Goal: Book appointment/travel/reservation

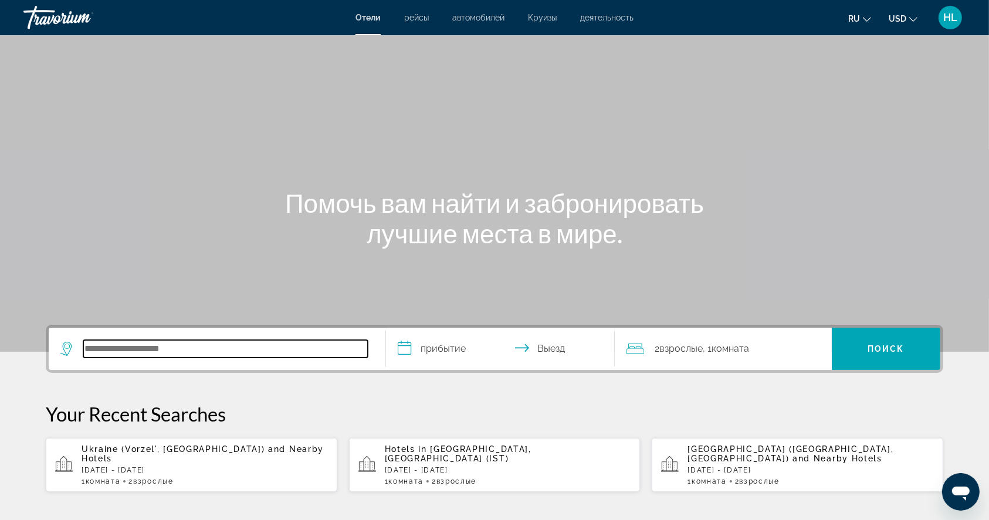
click at [178, 354] on input "Search hotel destination" at bounding box center [225, 349] width 285 height 18
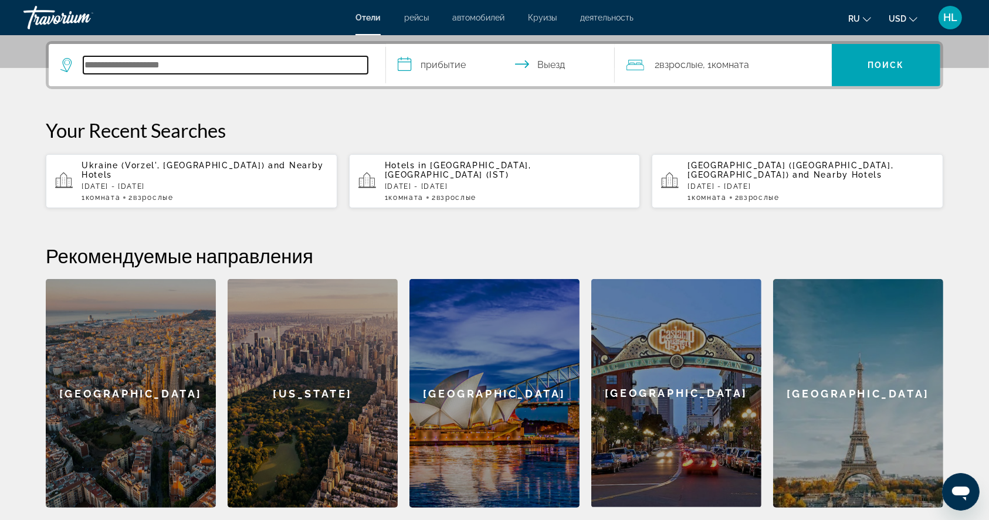
scroll to position [286, 0]
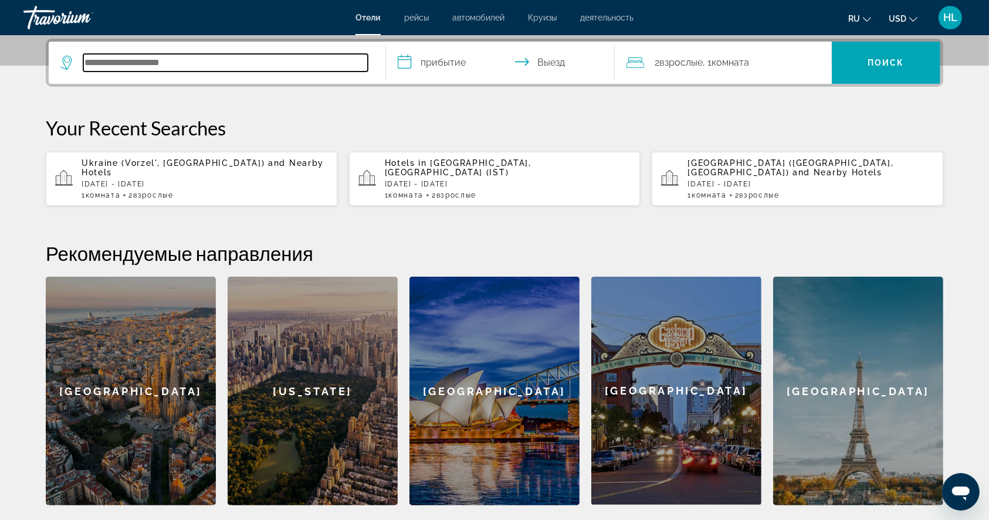
click at [334, 63] on input "Search hotel destination" at bounding box center [225, 63] width 285 height 18
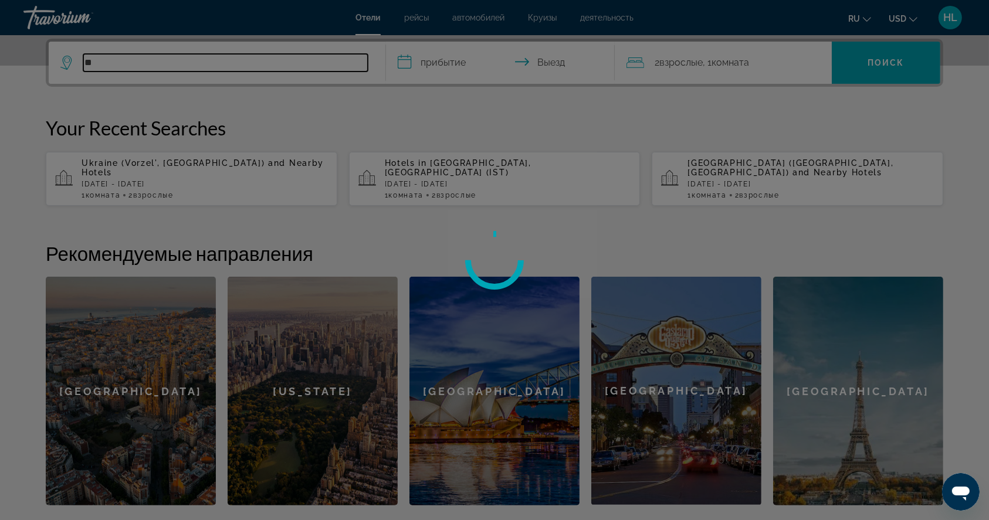
type input "*"
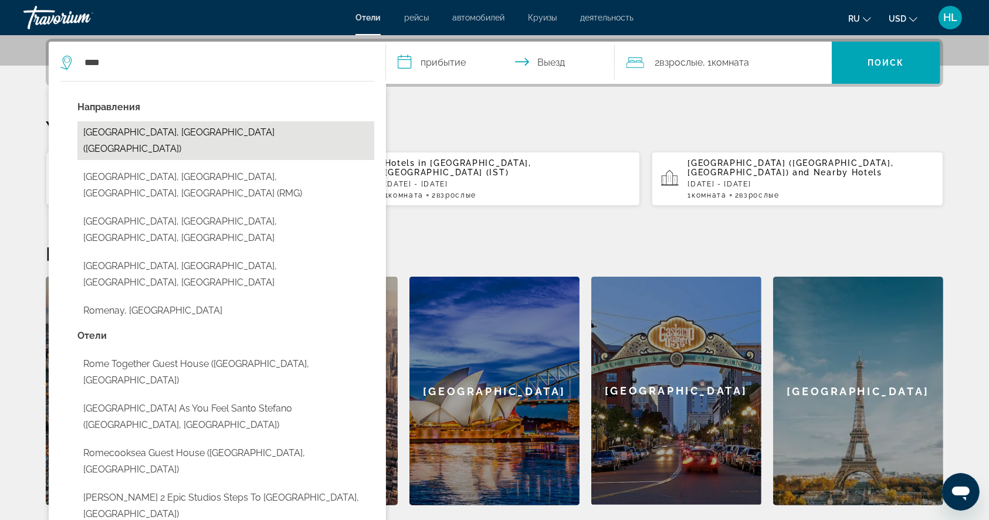
click at [157, 131] on button "Rome, Italy (ROM)" at bounding box center [225, 140] width 297 height 39
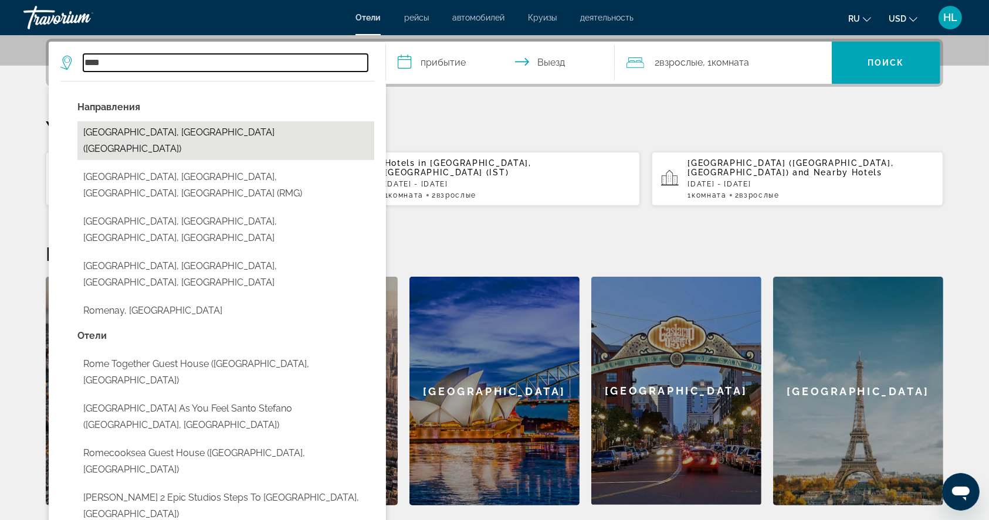
type input "**********"
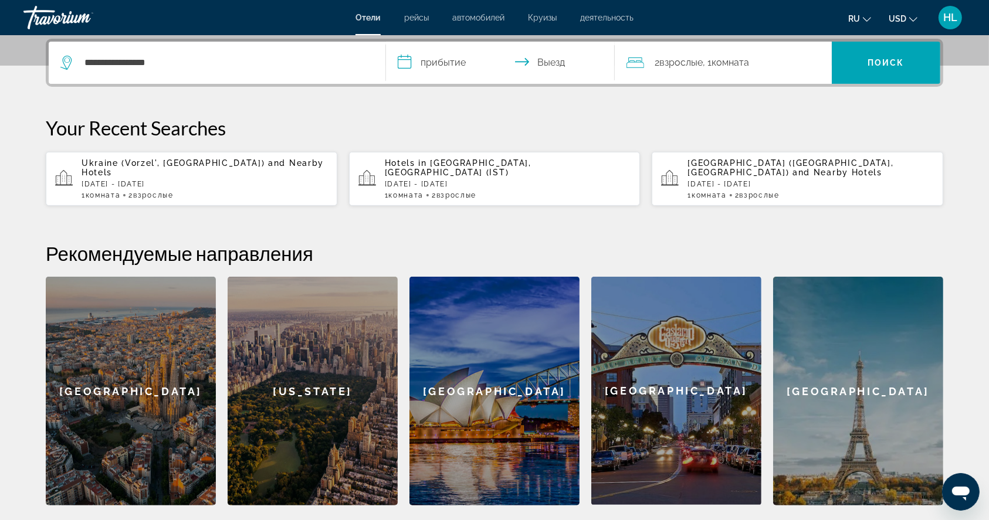
click at [443, 59] on input "**********" at bounding box center [502, 65] width 233 height 46
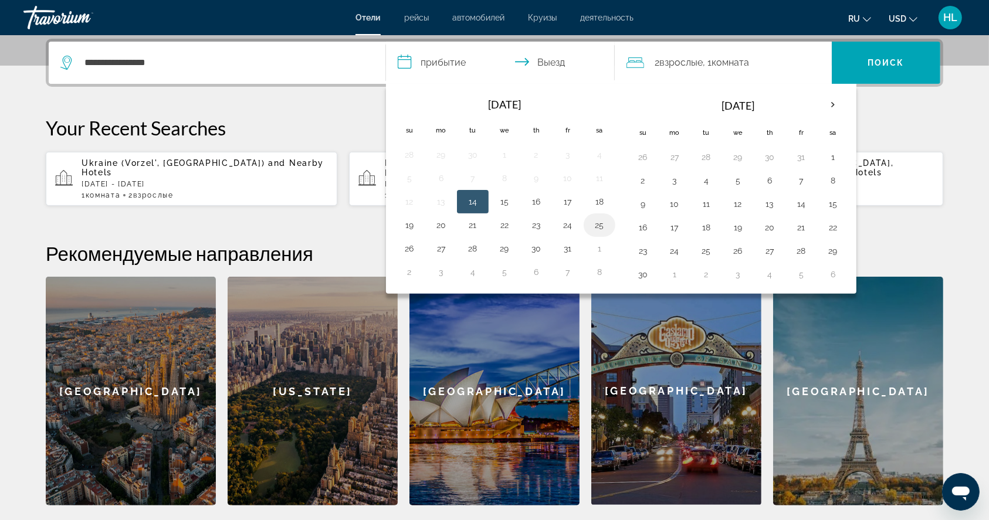
click at [606, 225] on button "25" at bounding box center [599, 225] width 19 height 16
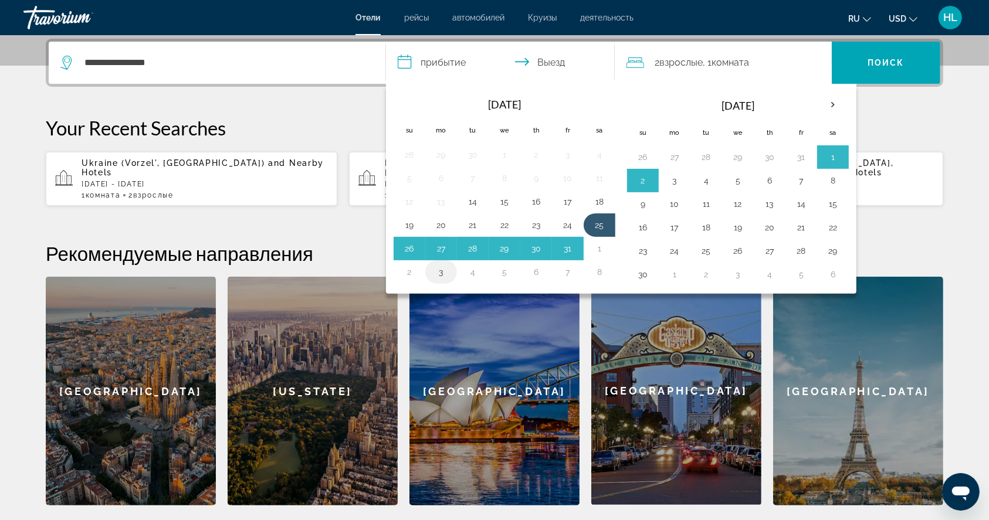
click at [435, 266] on button "3" at bounding box center [441, 272] width 19 height 16
type input "**********"
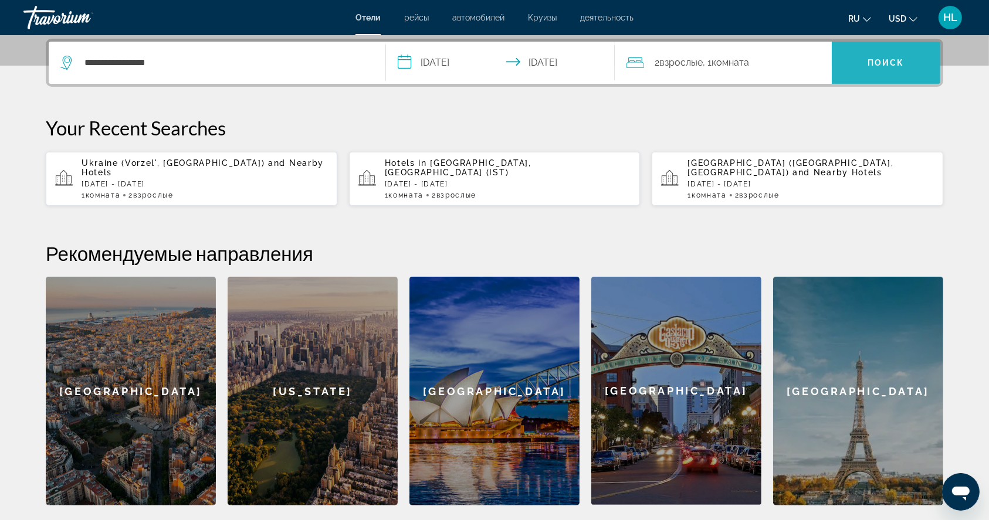
click at [877, 62] on span "Поиск" at bounding box center [886, 62] width 37 height 9
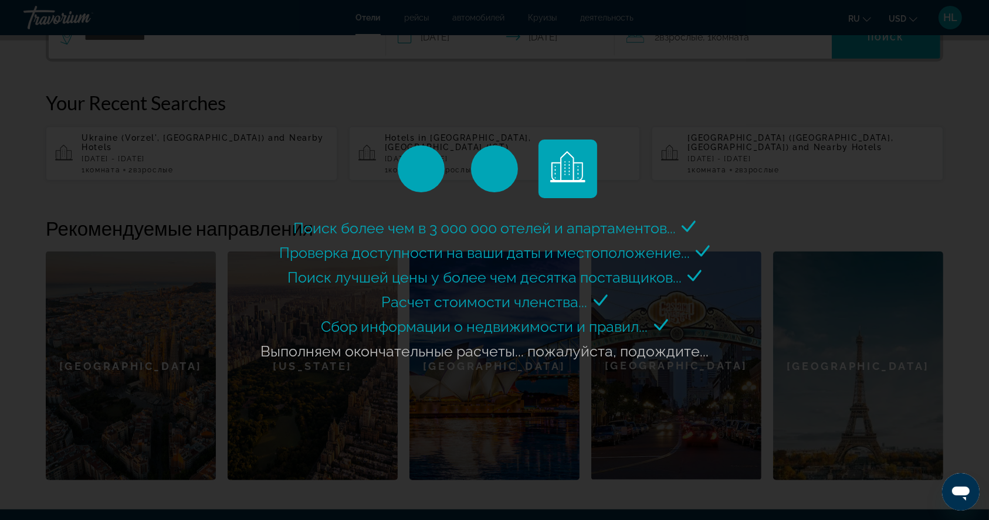
scroll to position [304, 0]
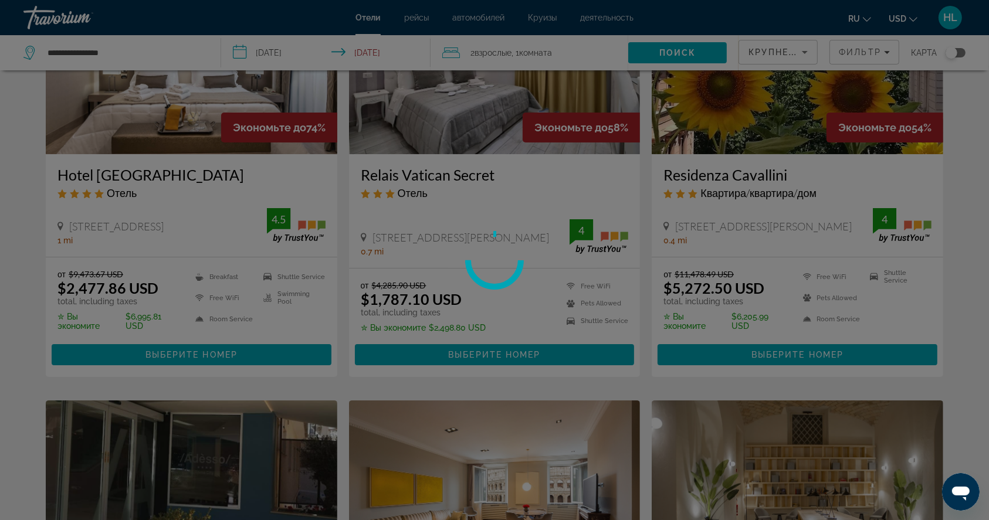
scroll to position [186, 0]
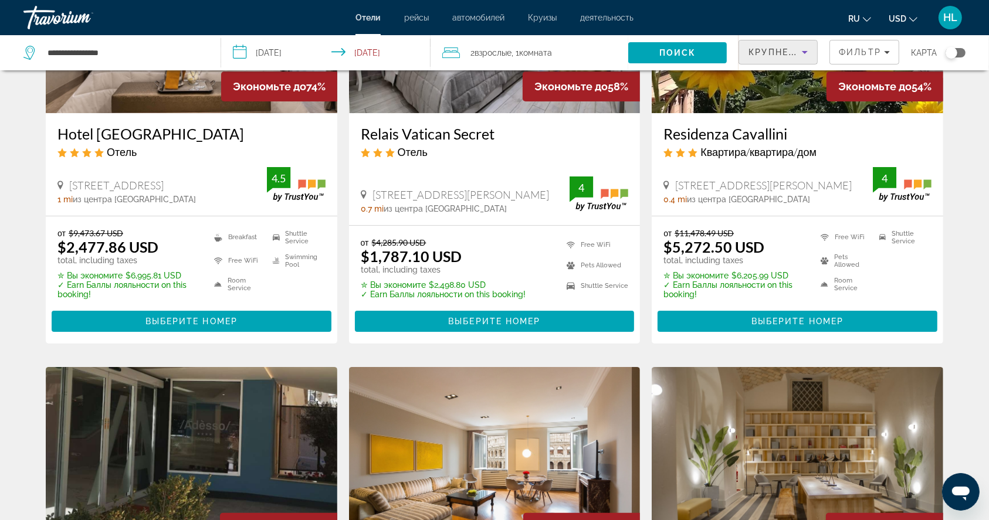
click at [781, 52] on span "Крупнейшие сбережения" at bounding box center [820, 52] width 143 height 9
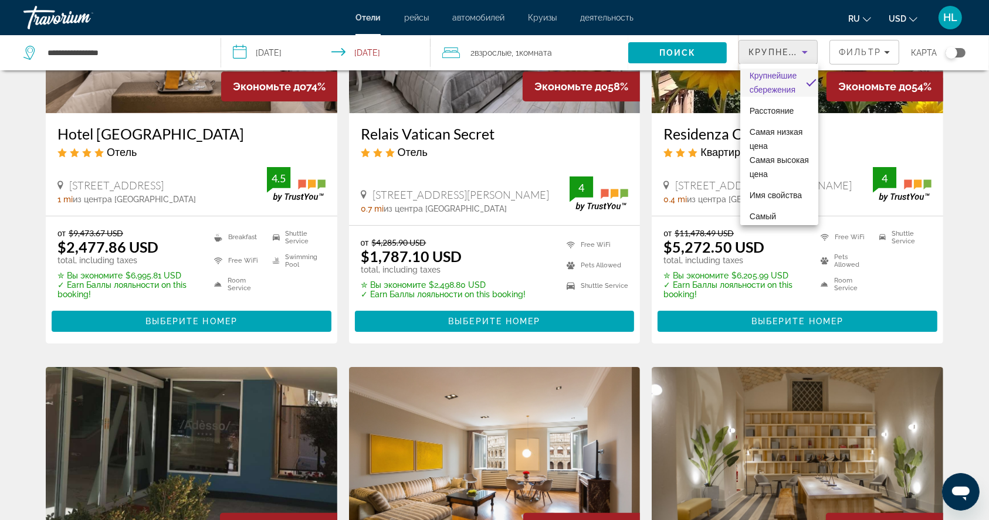
click at [858, 43] on div at bounding box center [494, 260] width 989 height 520
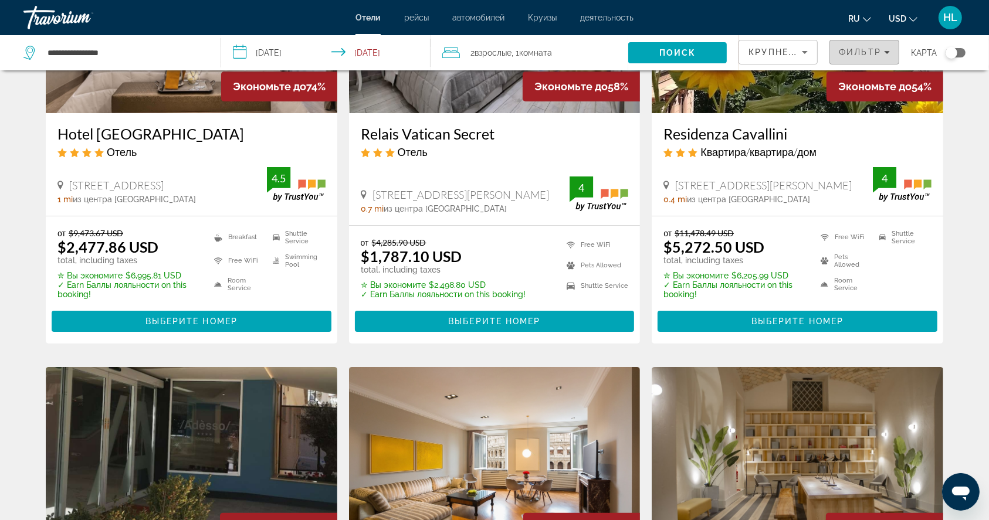
click at [855, 46] on span "Filters" at bounding box center [864, 52] width 69 height 28
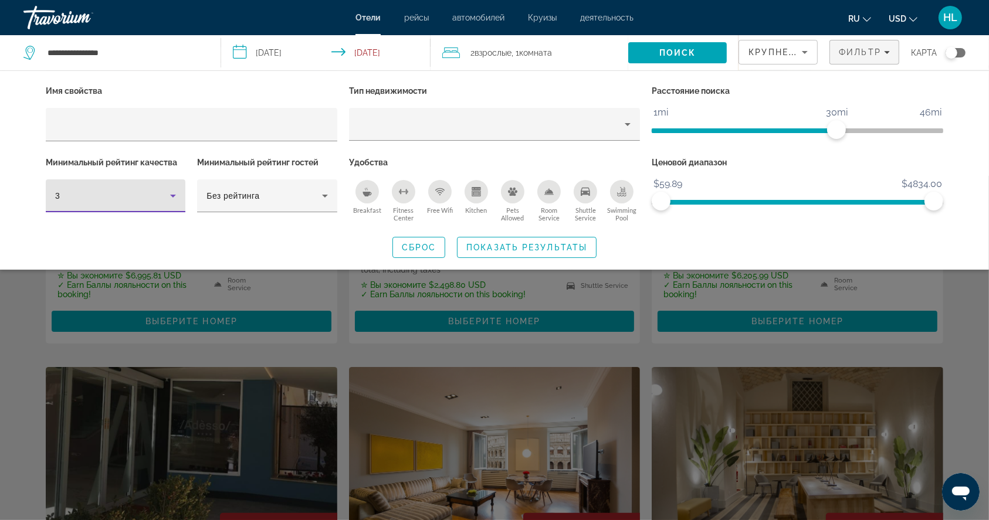
click at [139, 196] on div "3" at bounding box center [112, 196] width 115 height 14
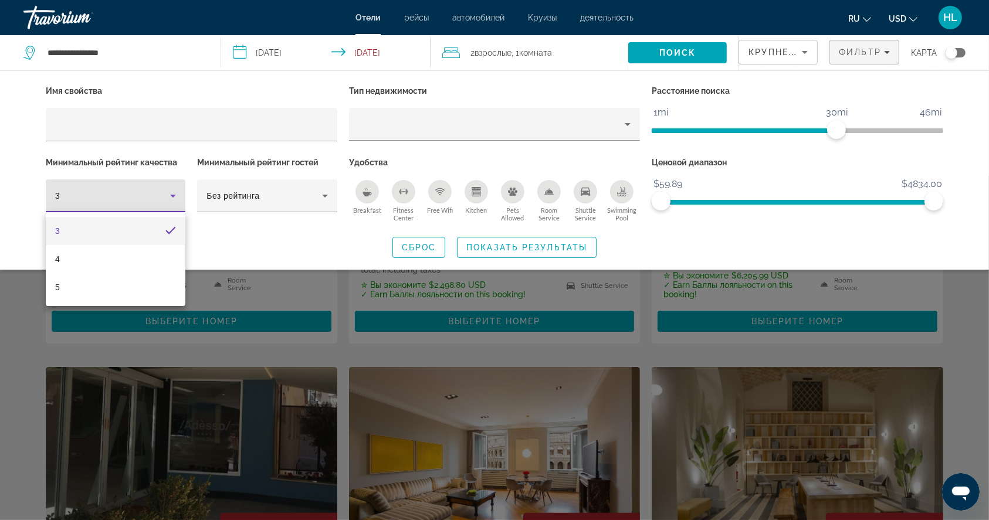
click at [244, 246] on div at bounding box center [494, 260] width 989 height 520
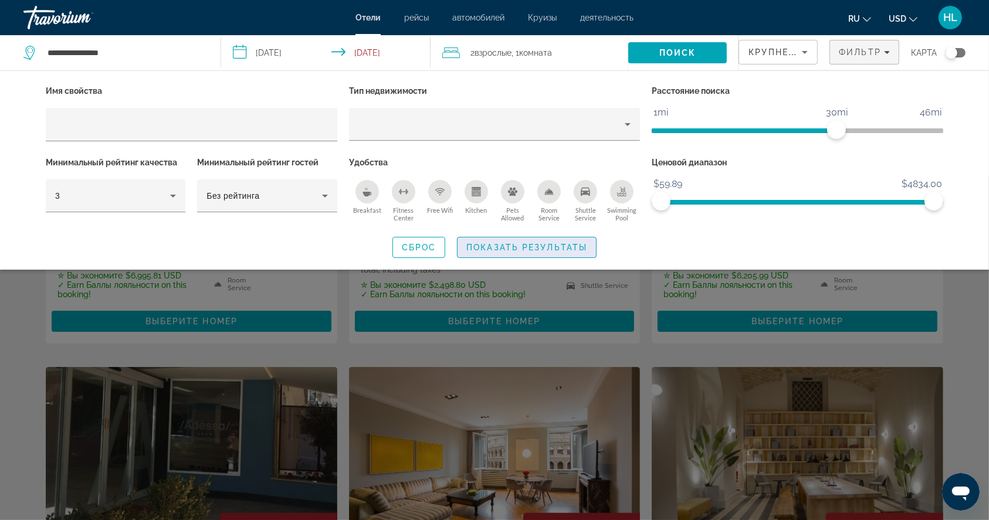
click at [502, 245] on span "Показать результаты" at bounding box center [526, 247] width 121 height 9
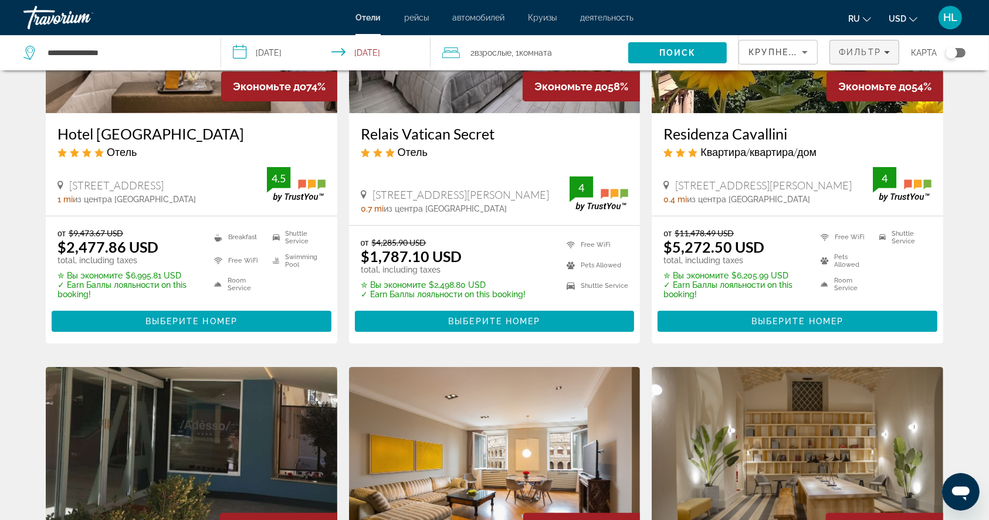
click at [854, 50] on span "Фильтр" at bounding box center [860, 52] width 42 height 9
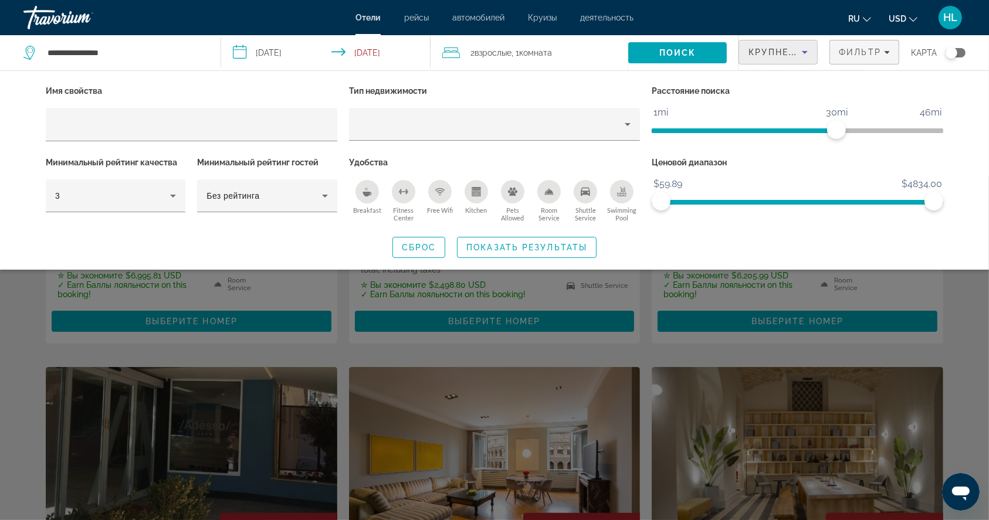
click at [805, 46] on icon "Sort by" at bounding box center [805, 52] width 14 height 14
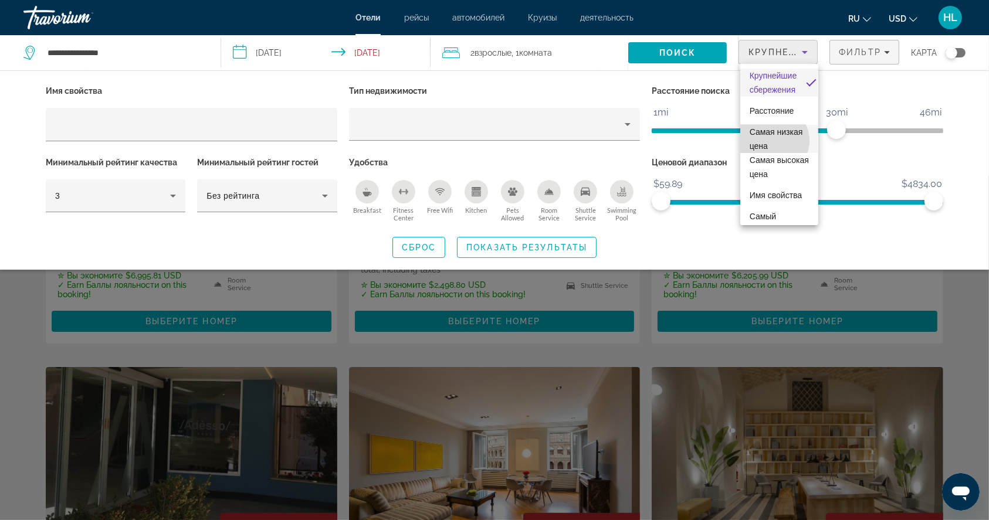
click at [772, 141] on span "Самая низкая цена" at bounding box center [779, 139] width 59 height 28
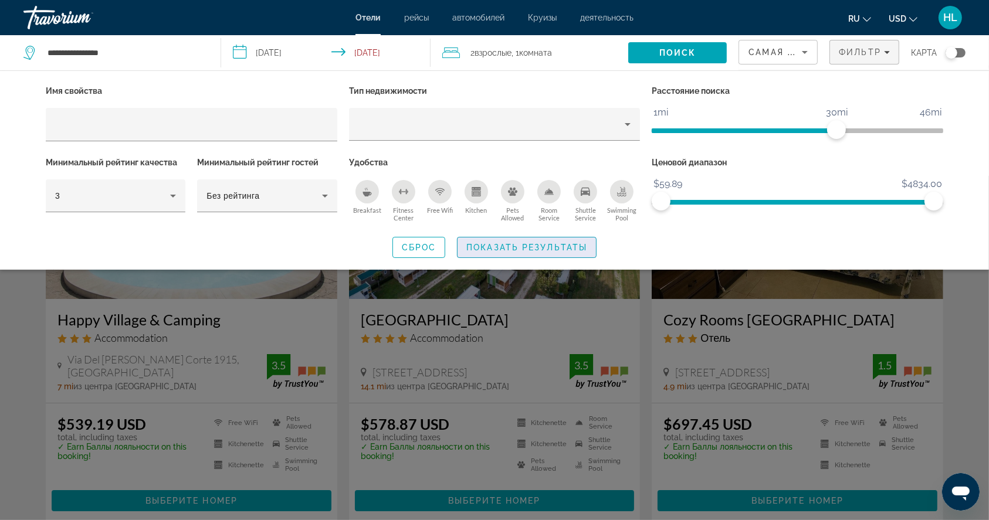
click at [540, 252] on span "Search widget" at bounding box center [527, 247] width 138 height 28
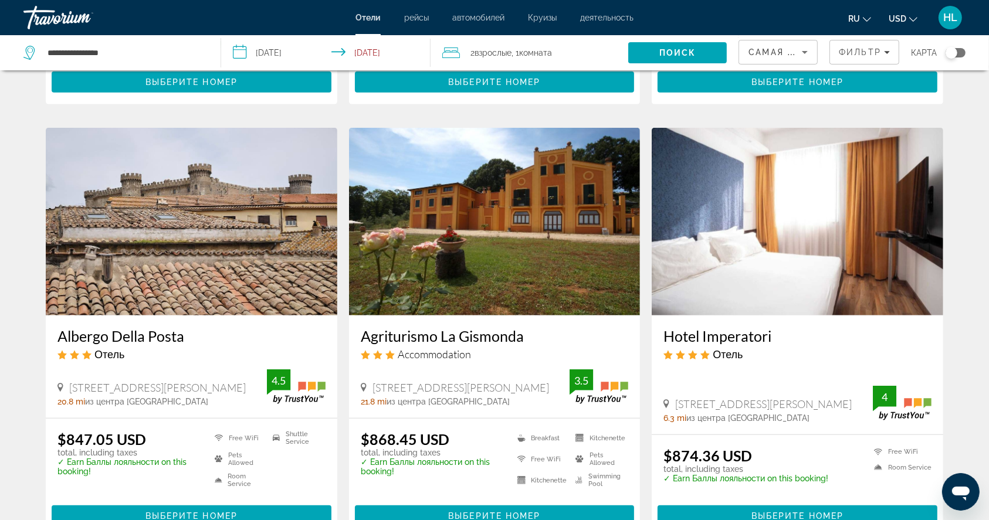
scroll to position [889, 0]
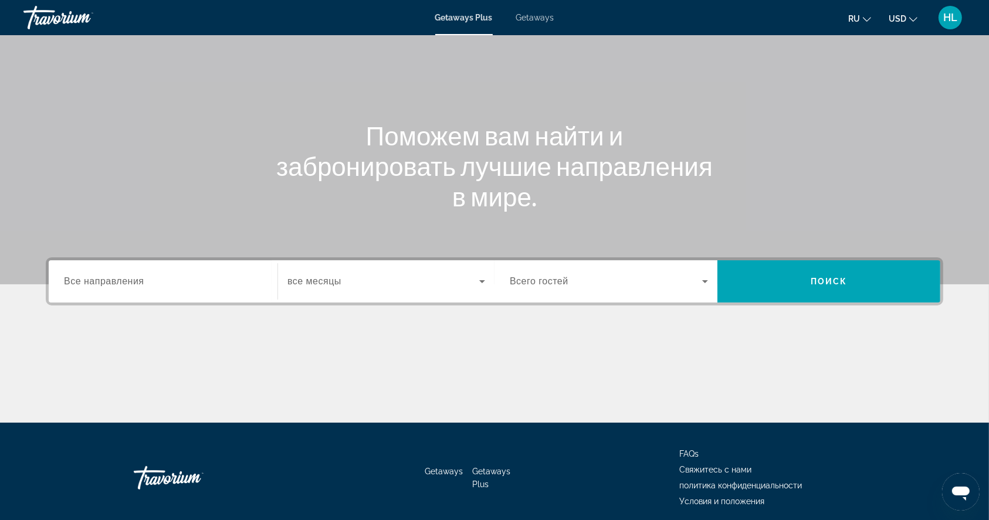
scroll to position [77, 0]
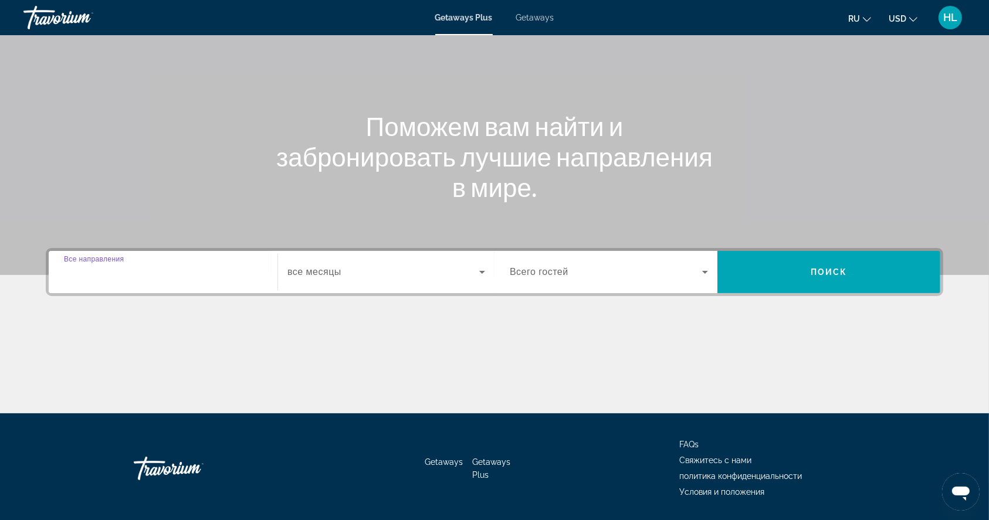
click at [178, 276] on input "Destination Все направления" at bounding box center [163, 273] width 198 height 14
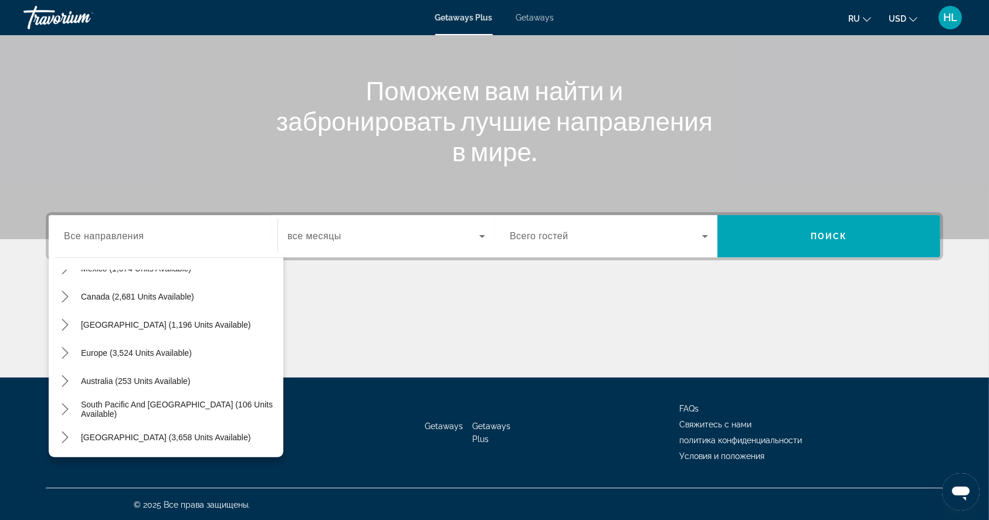
scroll to position [80, 0]
click at [69, 345] on icon "Toggle Europe (3,524 units available) submenu" at bounding box center [65, 351] width 12 height 12
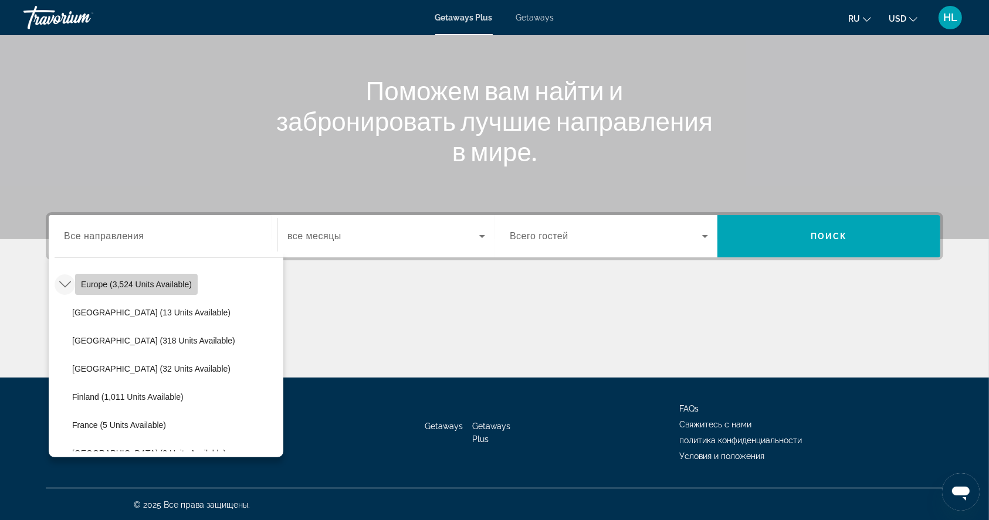
click at [92, 277] on span "Select destination: Europe (3,524 units available)" at bounding box center [136, 284] width 123 height 28
type input "**********"
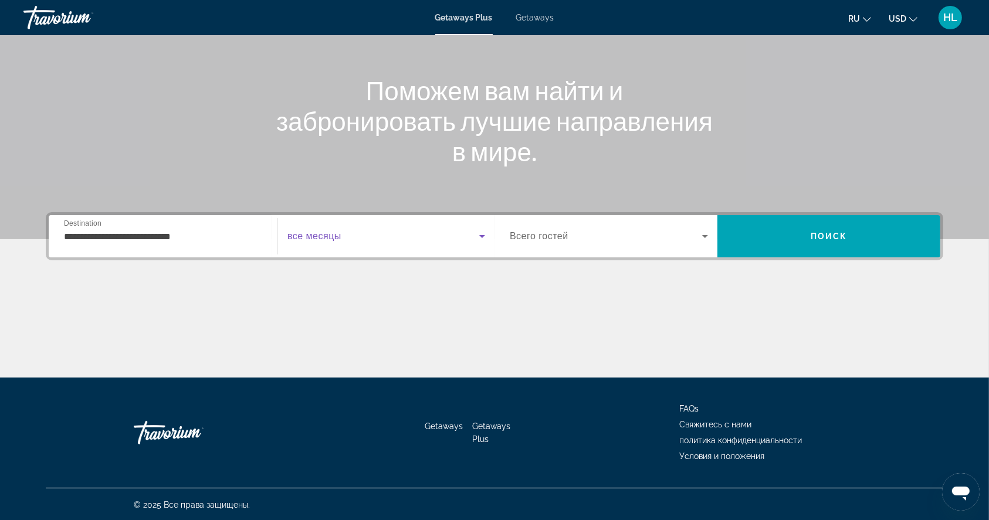
click at [462, 235] on span "Search widget" at bounding box center [383, 236] width 192 height 14
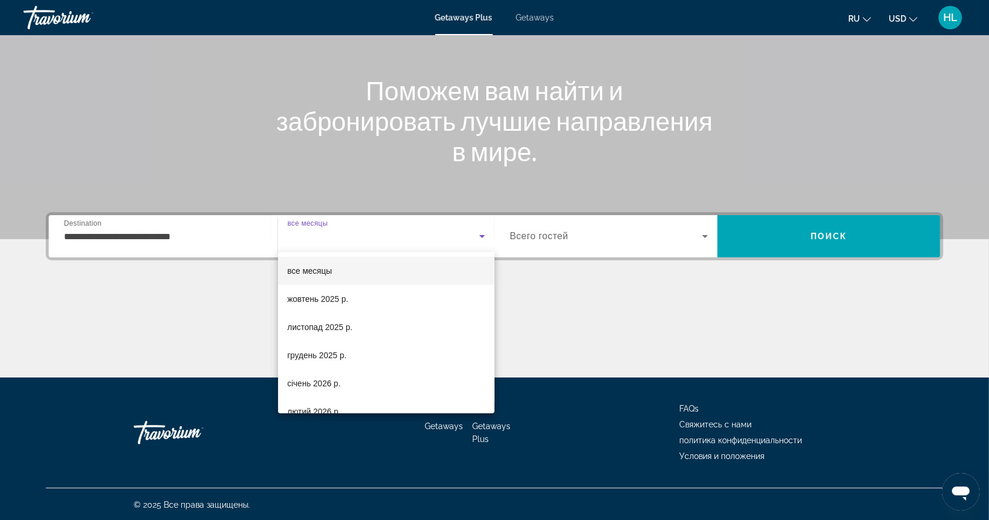
click at [750, 243] on div at bounding box center [494, 260] width 989 height 520
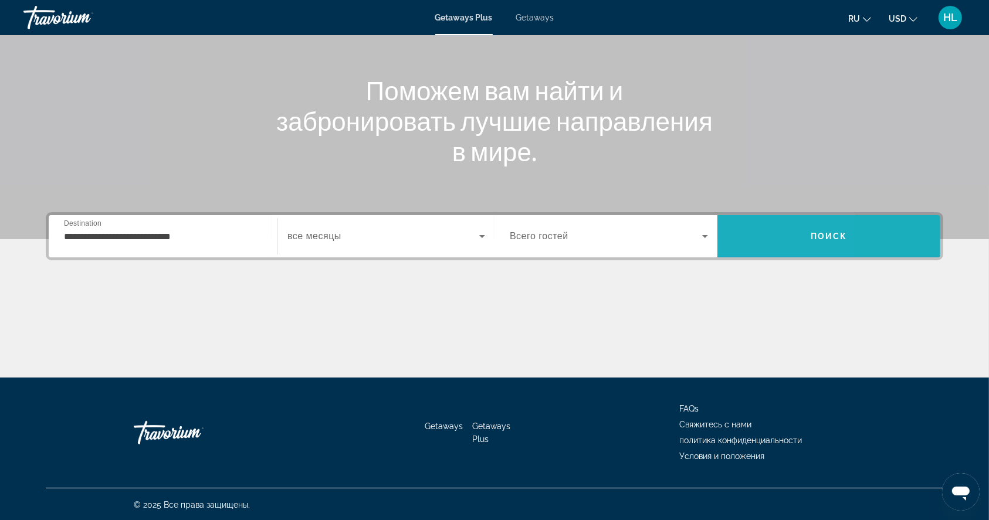
click at [750, 243] on span "Search" at bounding box center [828, 236] width 223 height 28
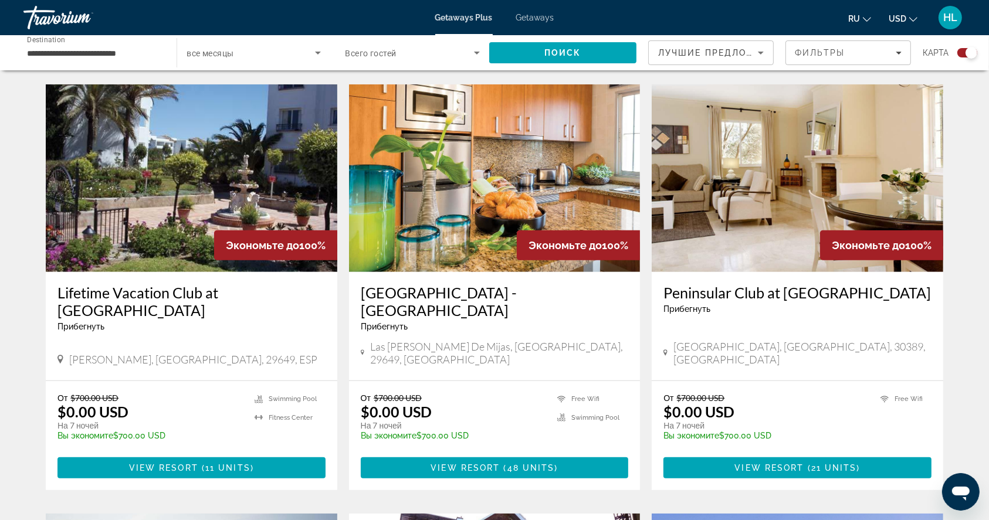
scroll to position [815, 0]
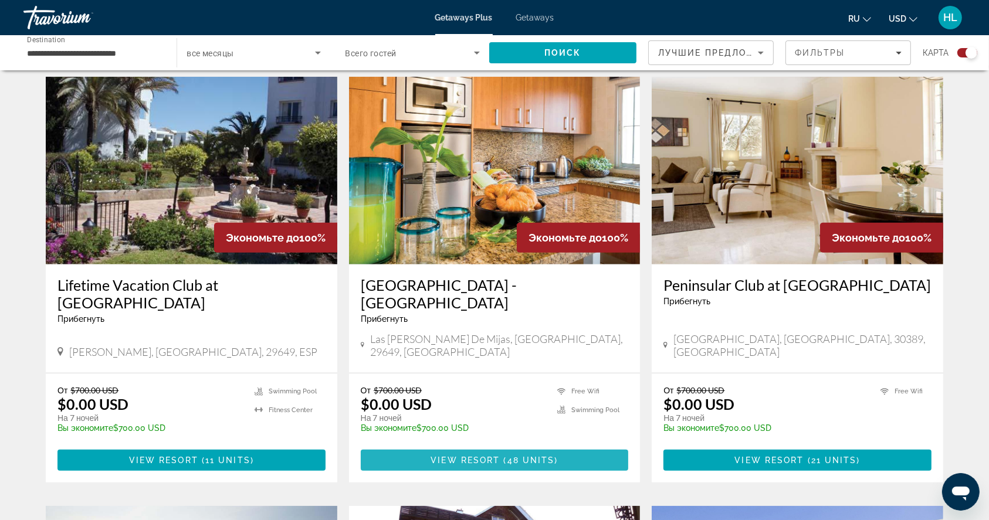
click at [506, 456] on span "( 48 units )" at bounding box center [529, 460] width 58 height 9
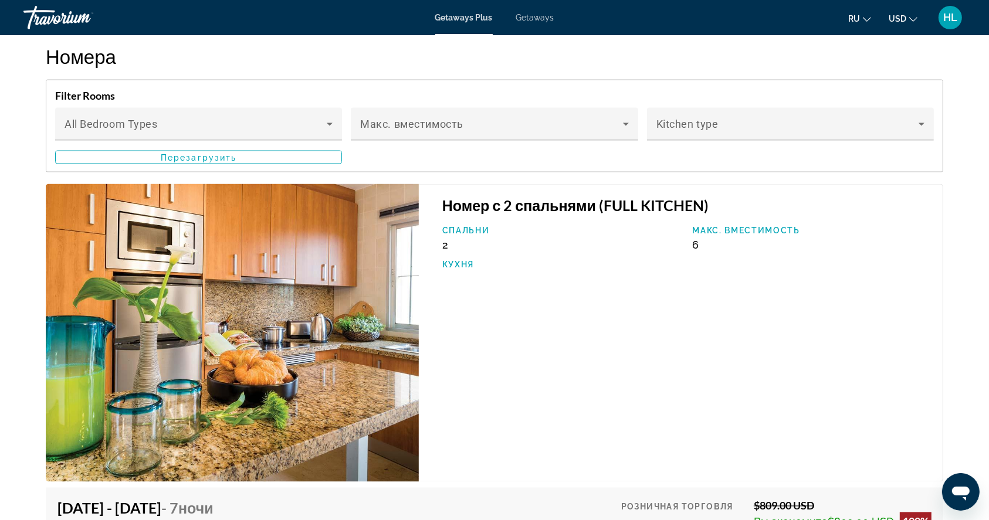
scroll to position [2034, 0]
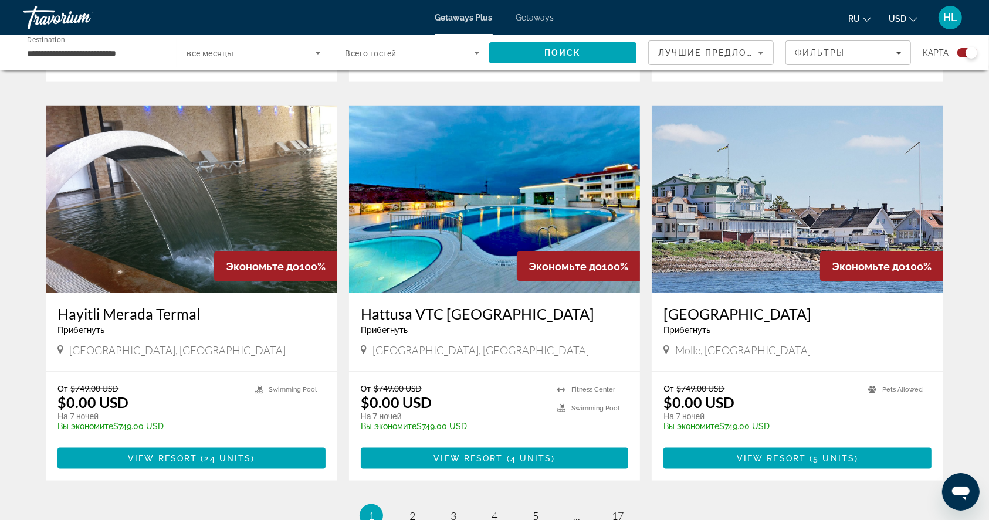
scroll to position [1619, 0]
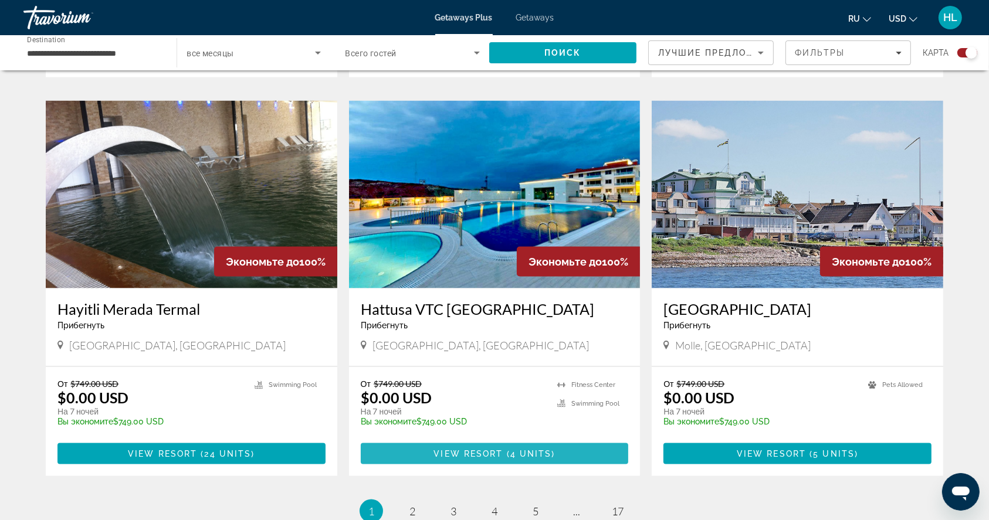
click at [503, 449] on span "Main content" at bounding box center [505, 453] width 4 height 9
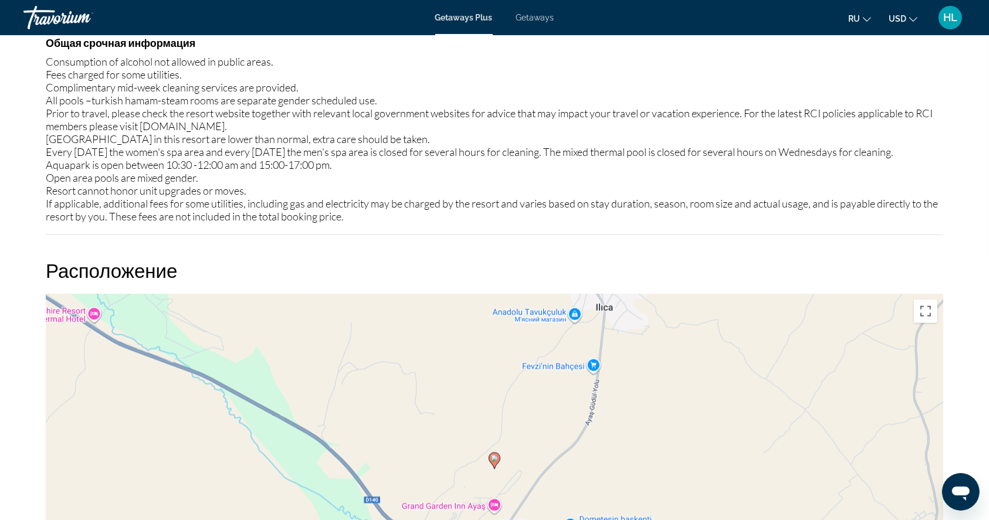
scroll to position [1357, 0]
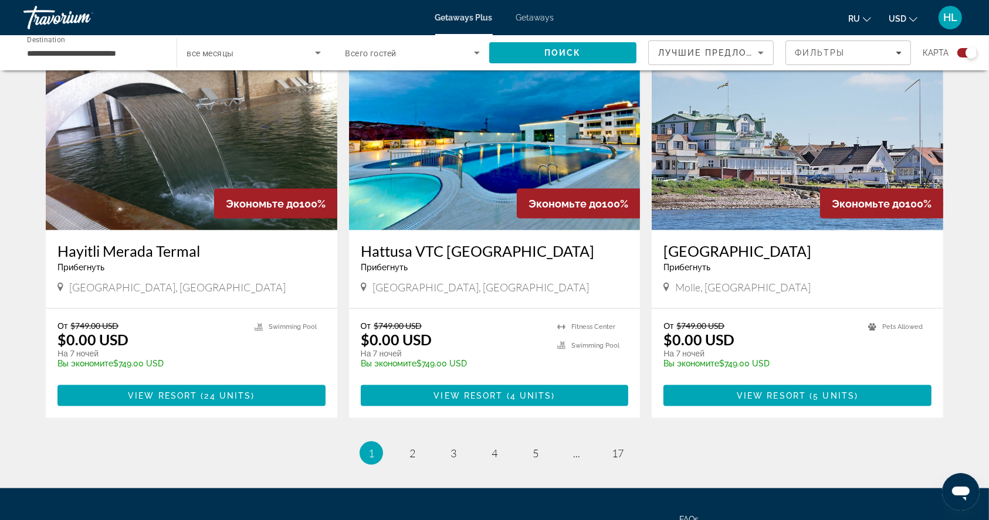
scroll to position [1758, 0]
